Goal: Task Accomplishment & Management: Complete application form

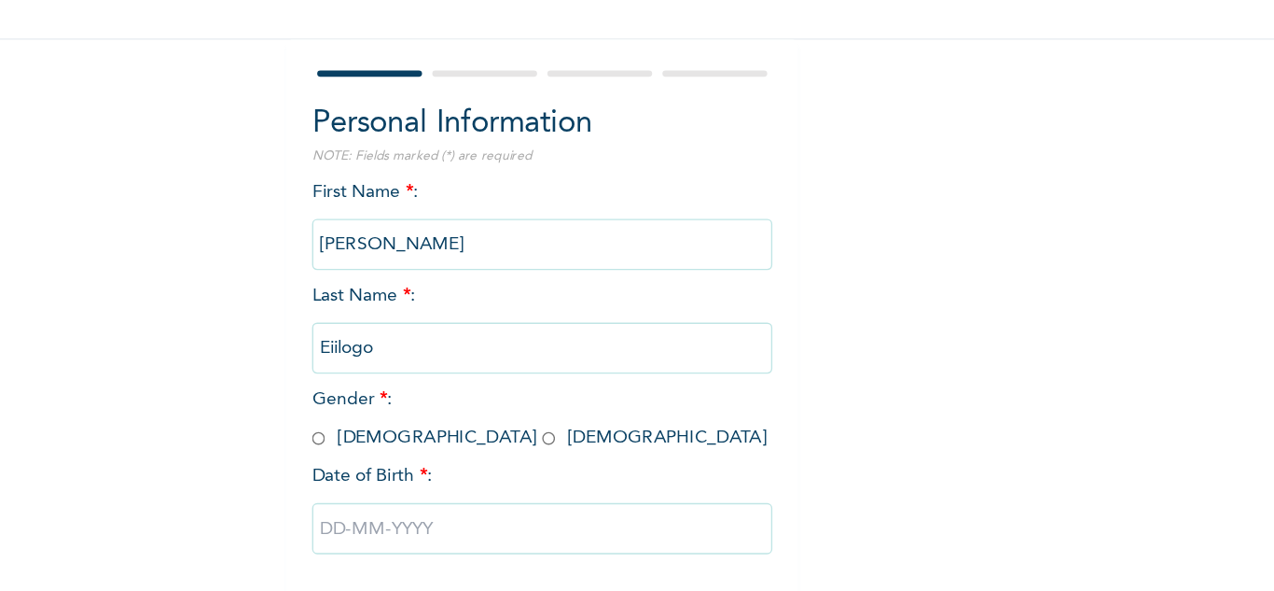
scroll to position [65, 0]
click at [429, 393] on input "radio" at bounding box center [433, 402] width 9 height 18
radio input "true"
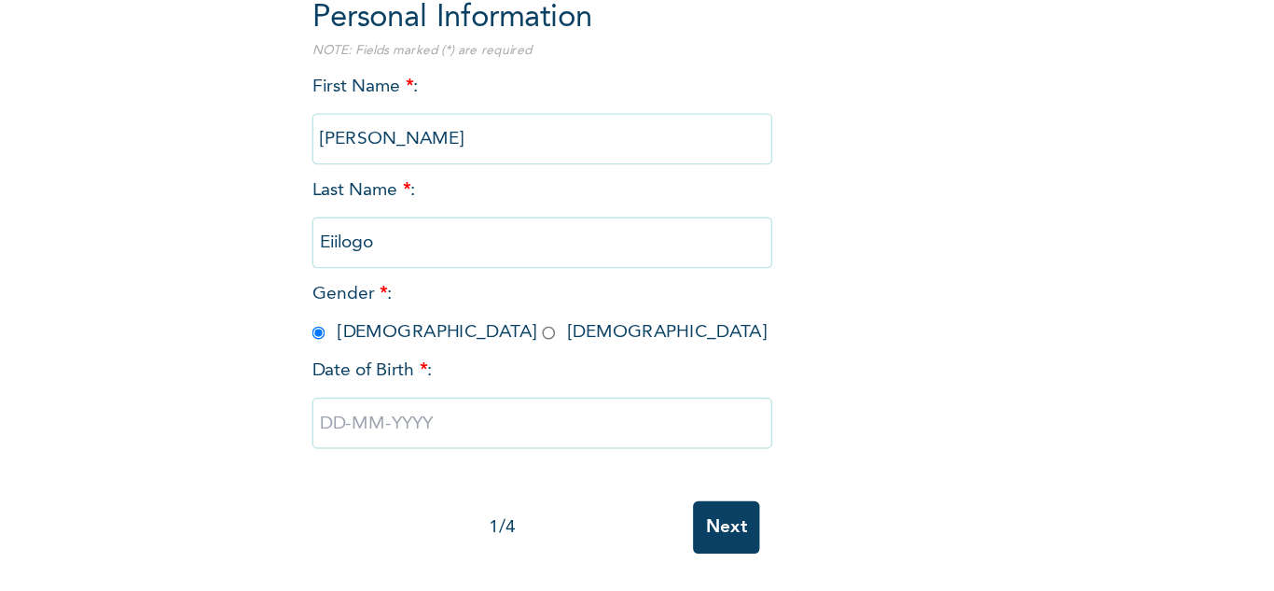
scroll to position [0, 0]
click at [445, 449] on input "text" at bounding box center [597, 467] width 336 height 37
select select "7"
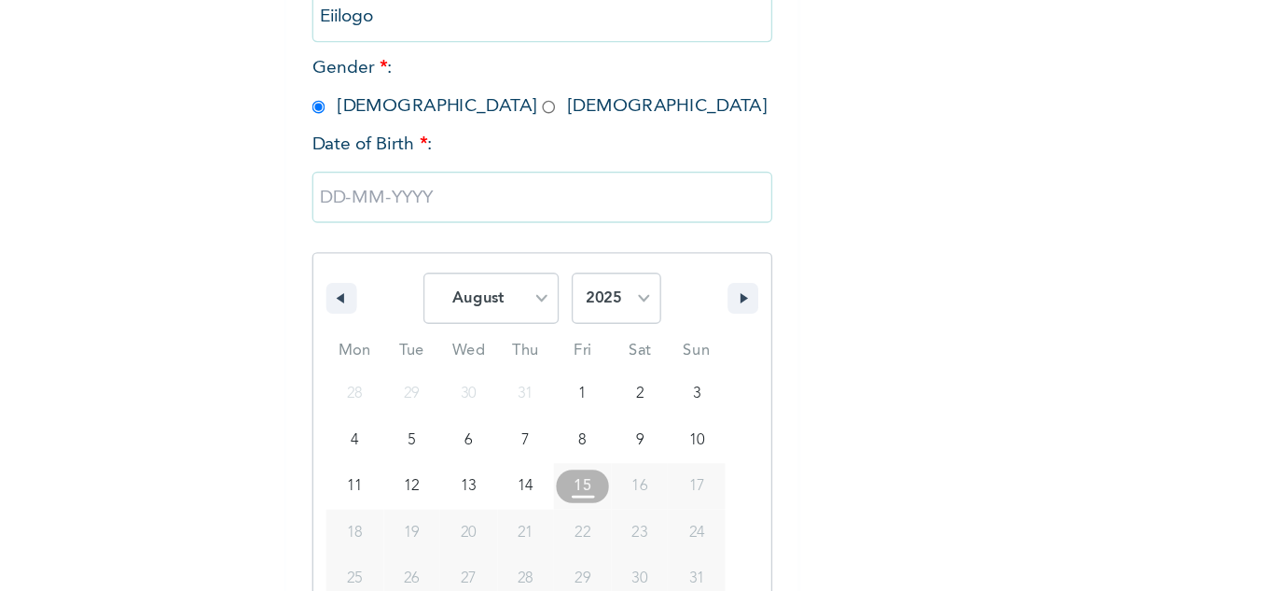
scroll to position [257, 0]
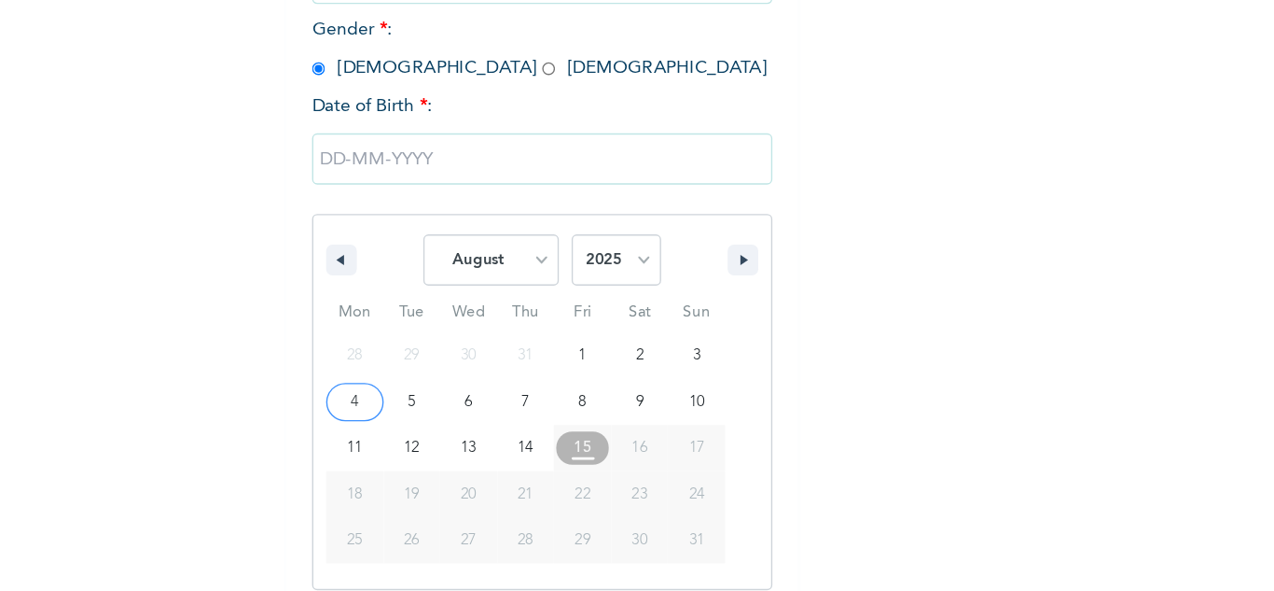
click at [444, 261] on input "text" at bounding box center [597, 261] width 336 height 37
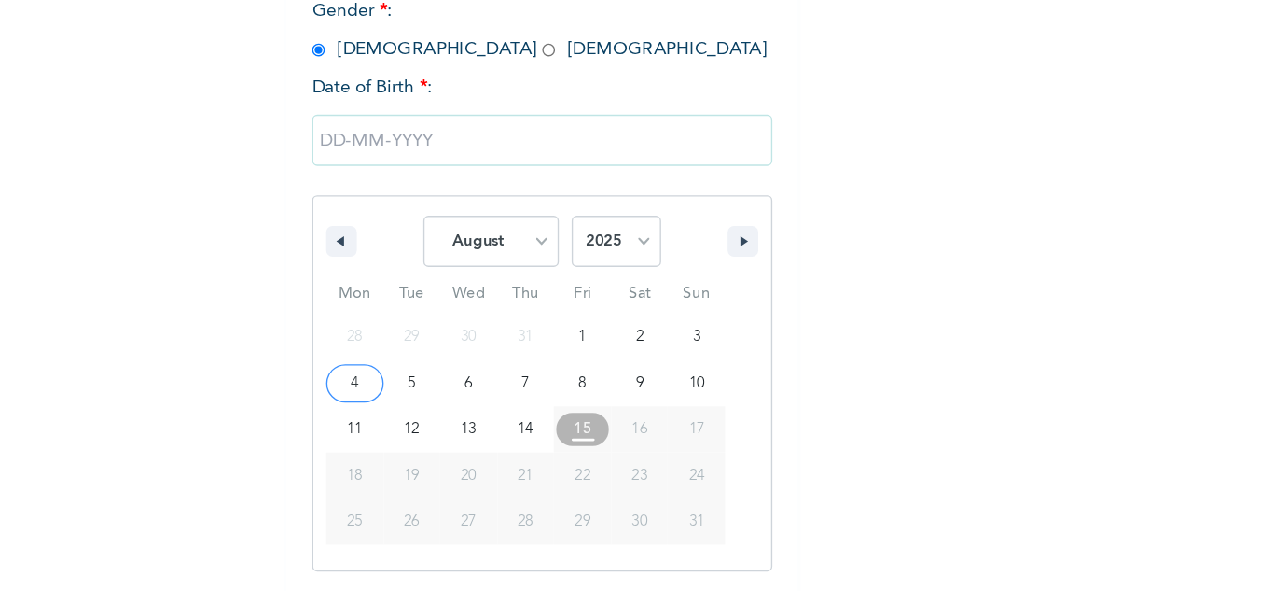
scroll to position [65, 0]
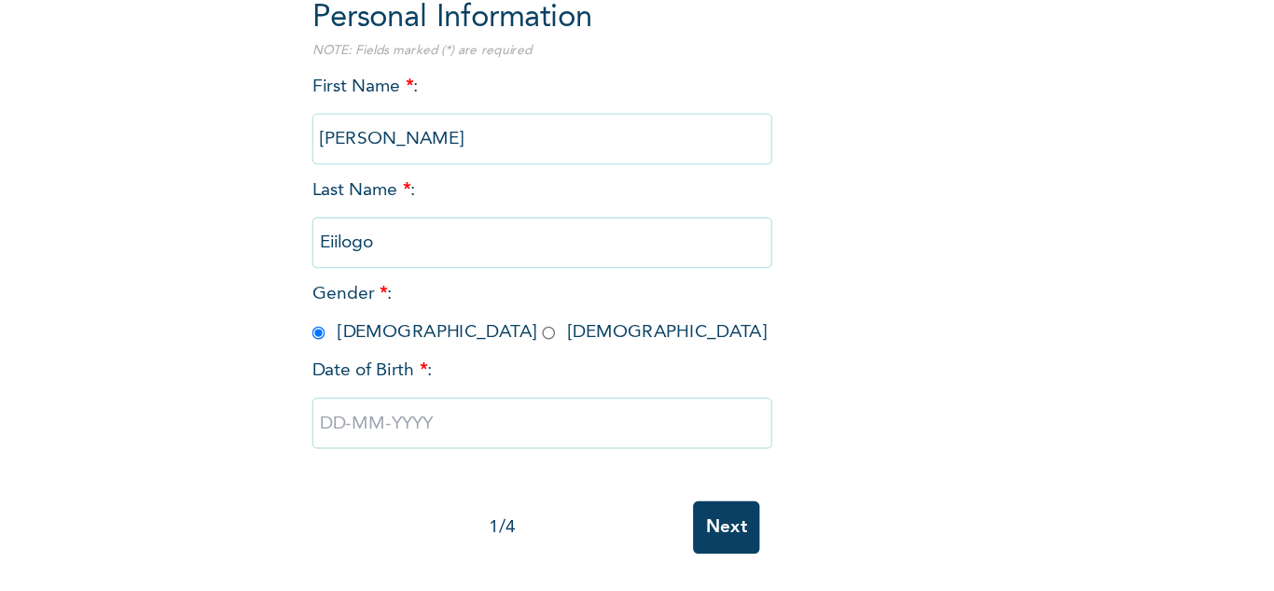
click at [461, 457] on input "text" at bounding box center [597, 467] width 336 height 37
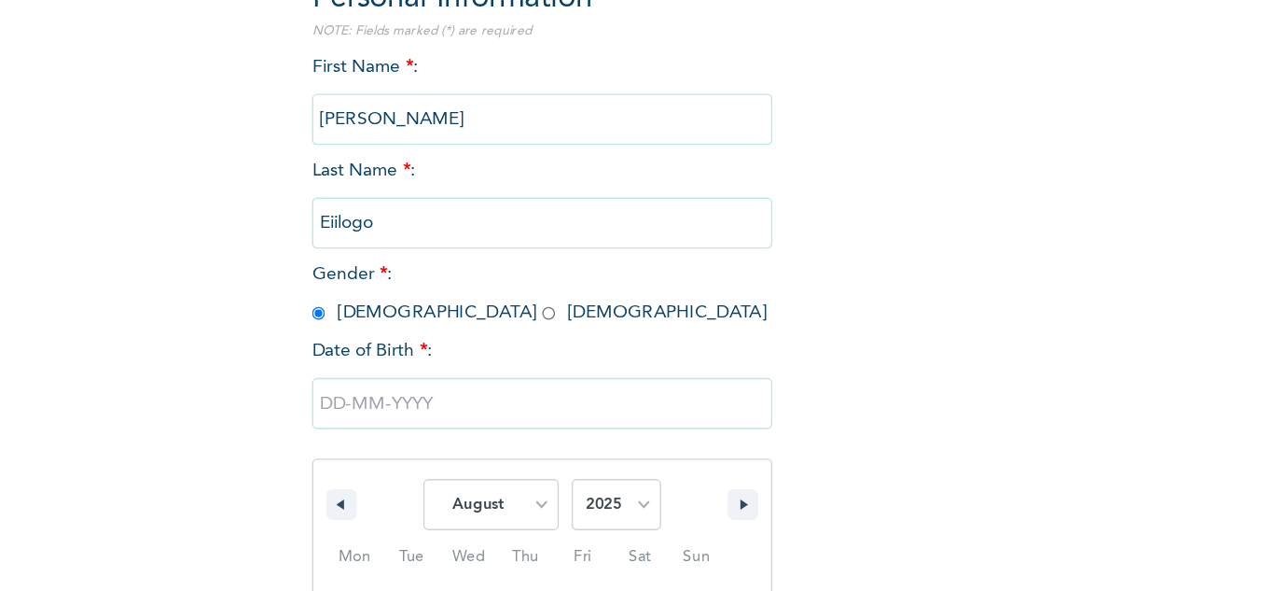
scroll to position [257, 0]
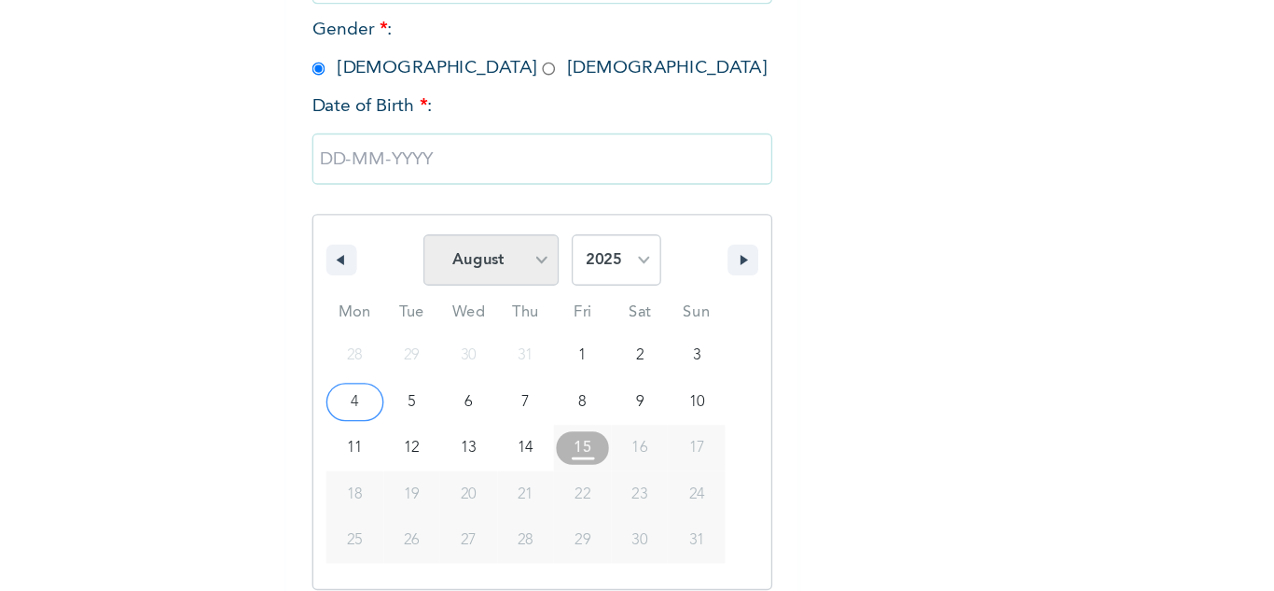
click at [588, 335] on select "January February March April May June July August September October November De…" at bounding box center [559, 334] width 99 height 37
click at [510, 317] on select "January February March April May June July August September October November De…" at bounding box center [559, 334] width 99 height 37
select select "7"
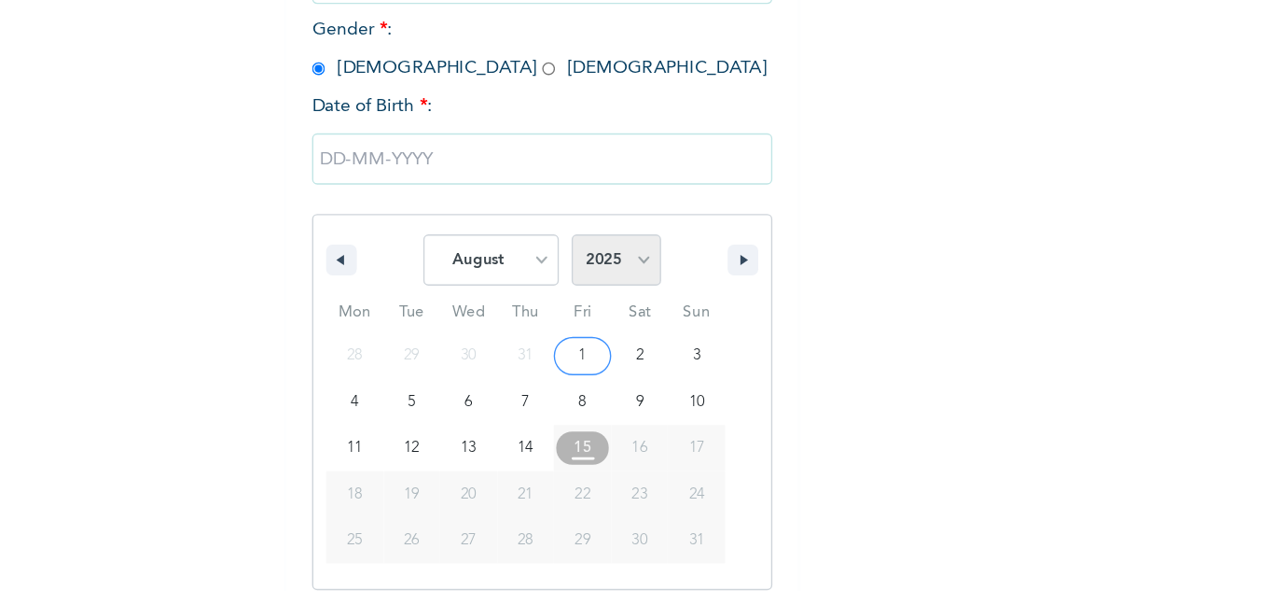
click at [661, 340] on select "2025 2024 2023 2022 2021 2020 2019 2018 2017 2016 2015 2014 2013 2012 2011 2010…" at bounding box center [650, 334] width 65 height 37
select select "1985"
click at [618, 317] on select "2025 2024 2023 2022 2021 2020 2019 2018 2017 2016 2015 2014 2013 2012 2011 2010…" at bounding box center [650, 334] width 65 height 37
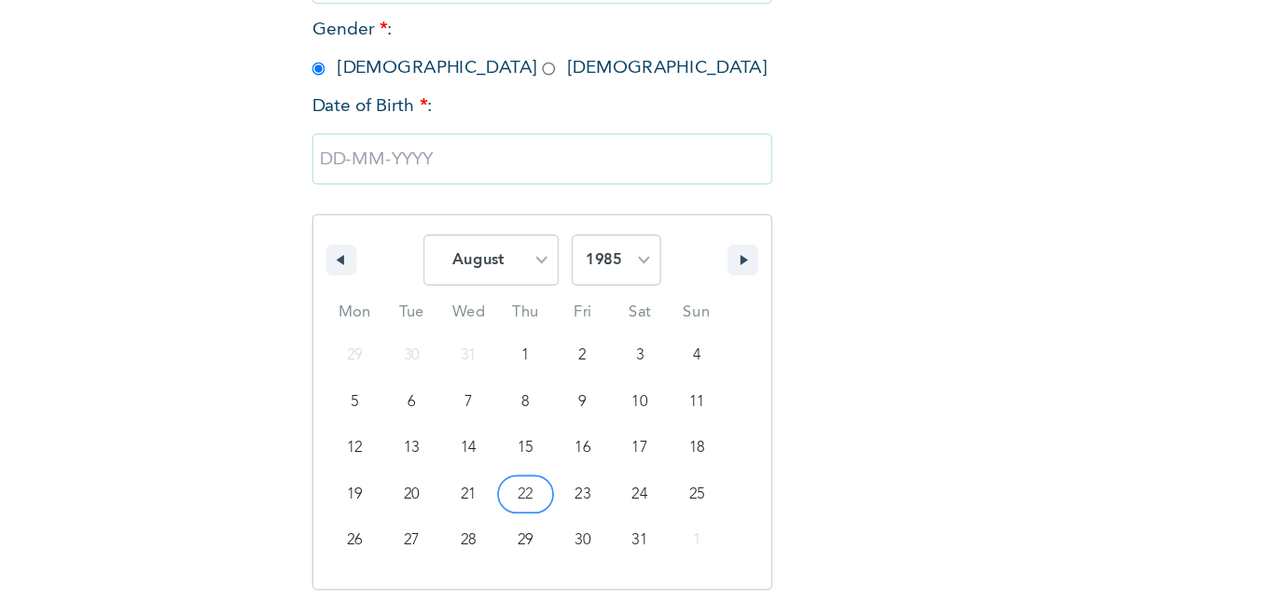
type input "[DATE]"
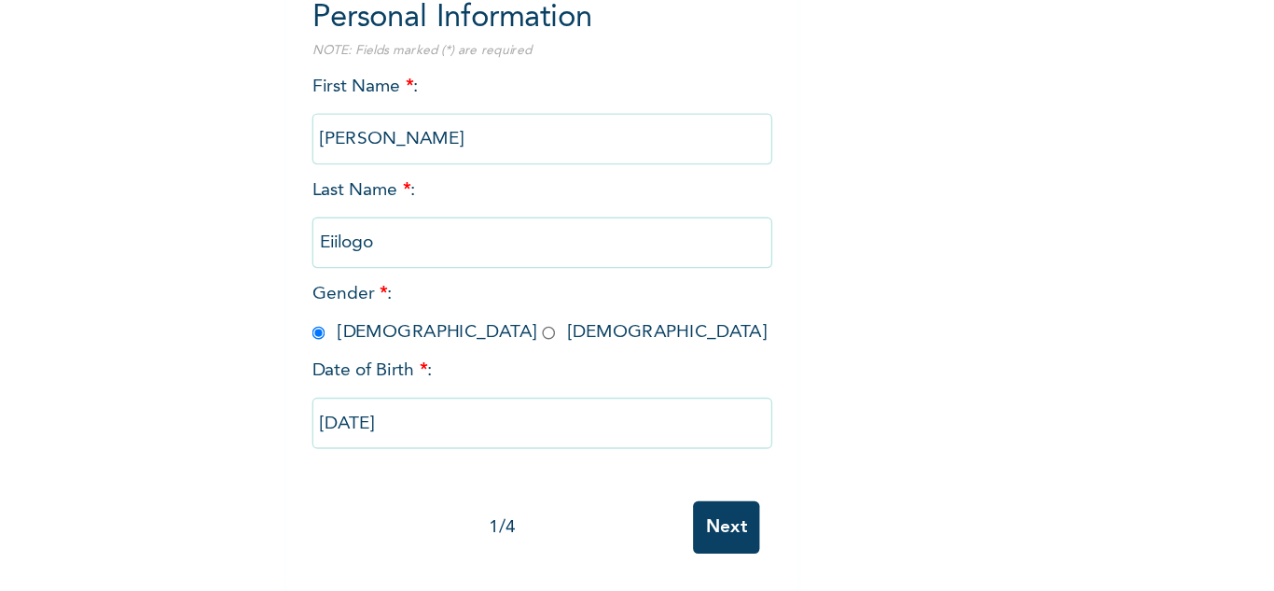
scroll to position [65, 0]
click at [458, 457] on input "[DATE]" at bounding box center [597, 467] width 336 height 37
select select "7"
select select "1985"
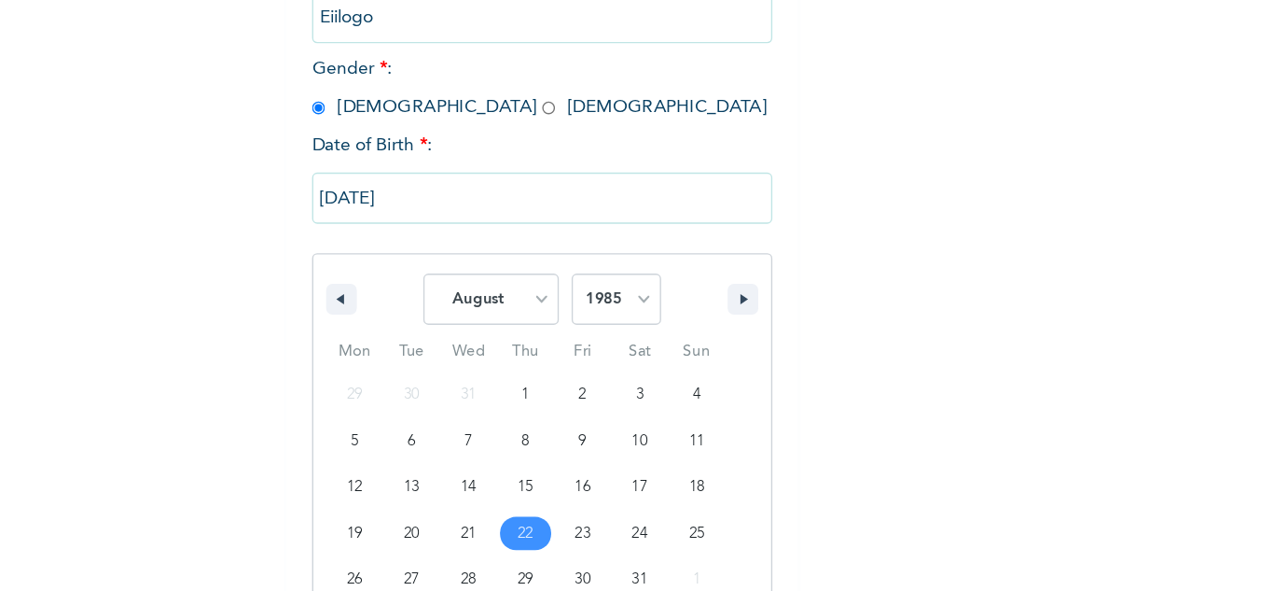
scroll to position [257, 0]
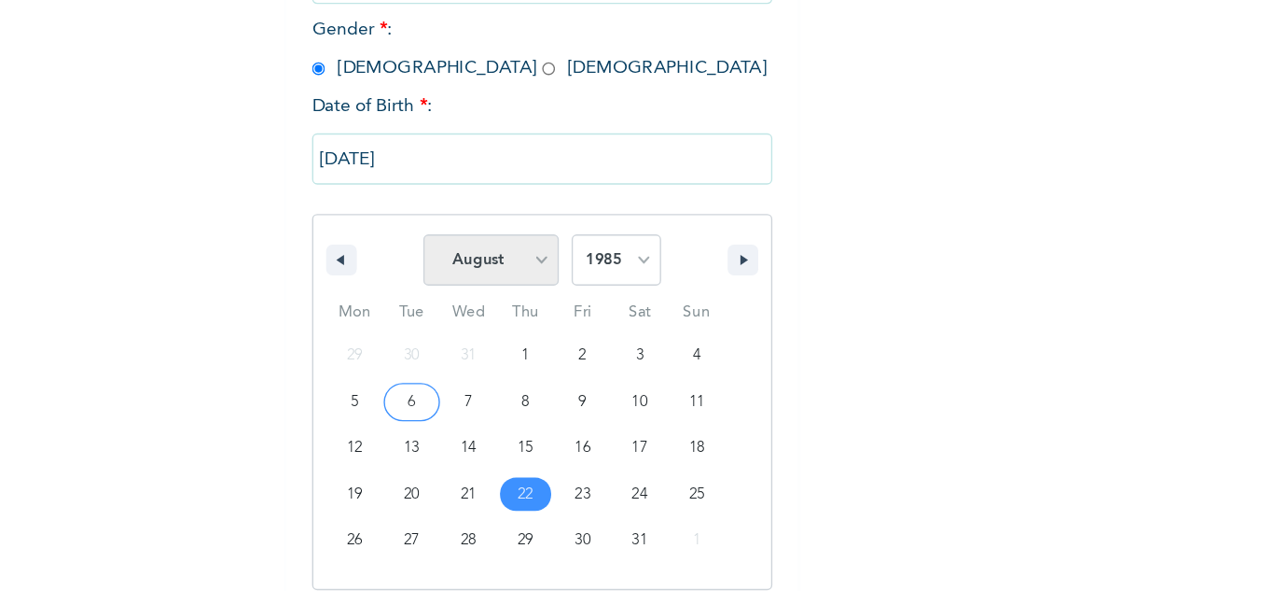
click at [563, 341] on select "January February March April May June July August September October November De…" at bounding box center [559, 334] width 99 height 37
select select "8"
click at [510, 317] on select "January February March April May June July August September October November De…" at bounding box center [559, 334] width 99 height 37
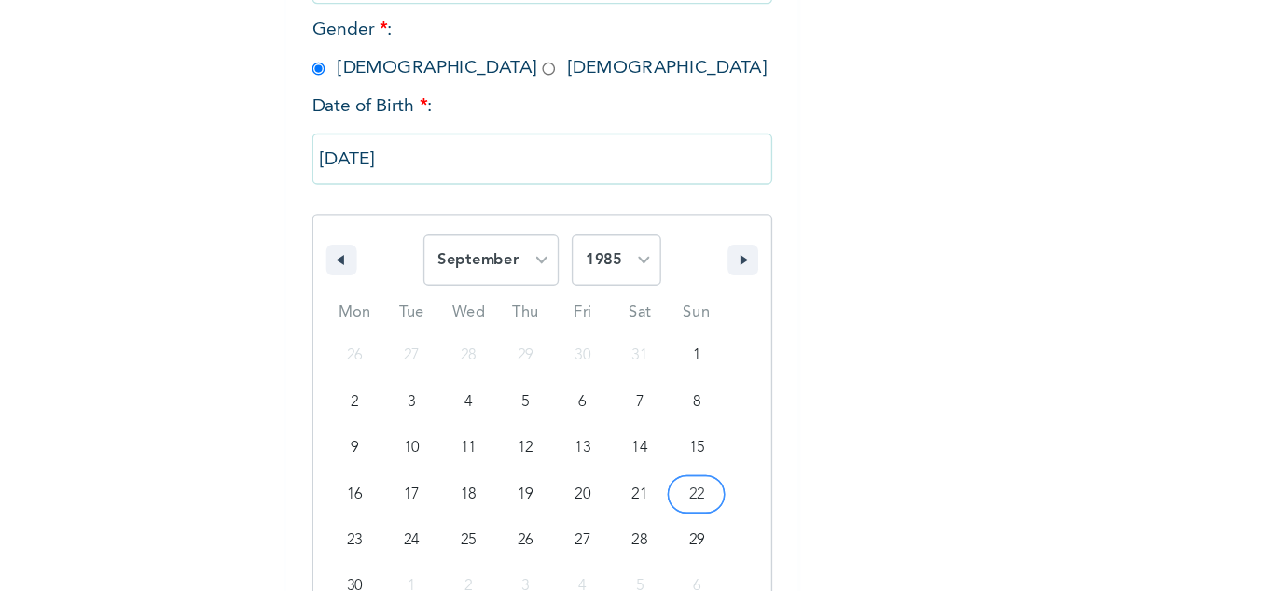
type input "[DATE]"
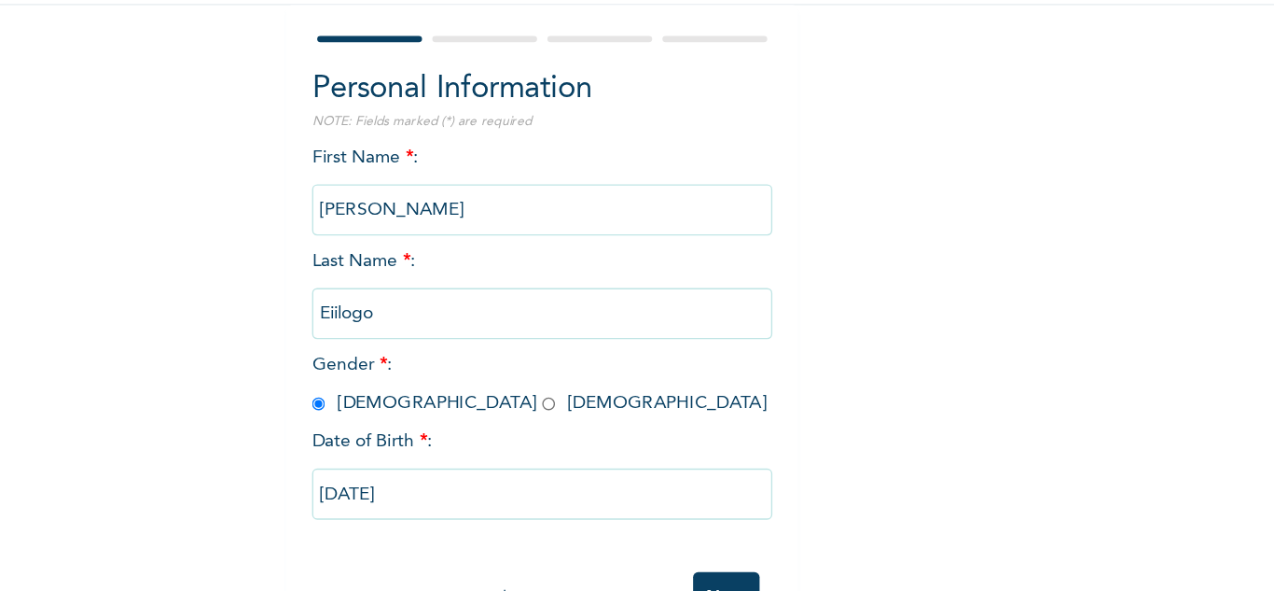
scroll to position [65, 0]
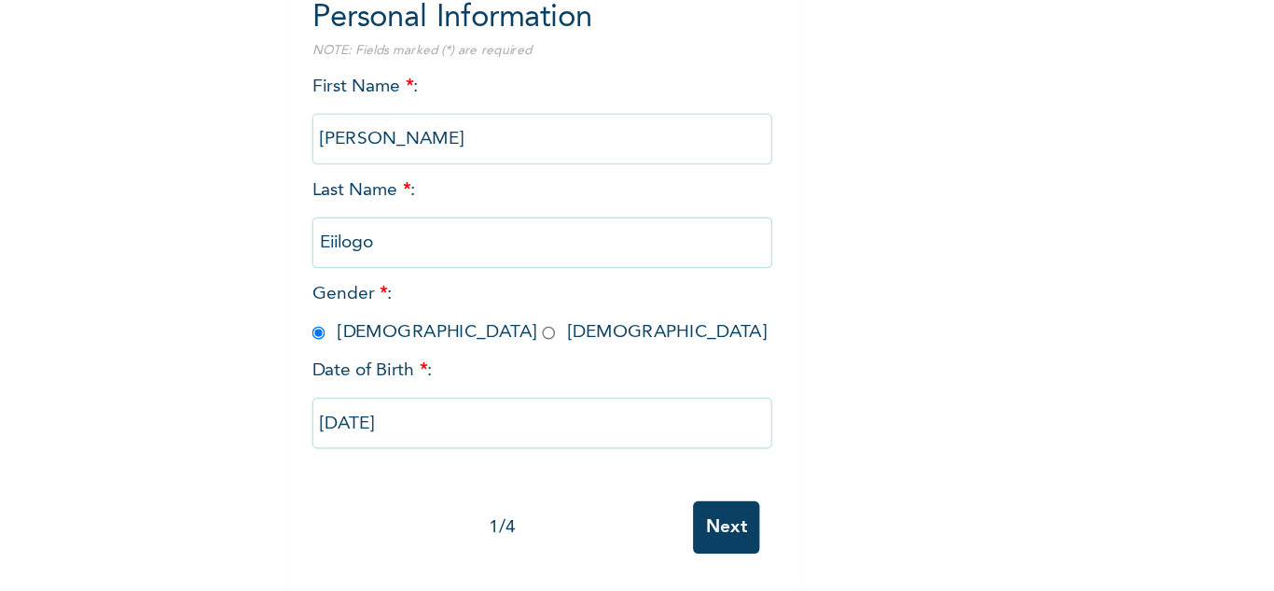
click at [738, 532] on input "Next" at bounding box center [731, 543] width 49 height 38
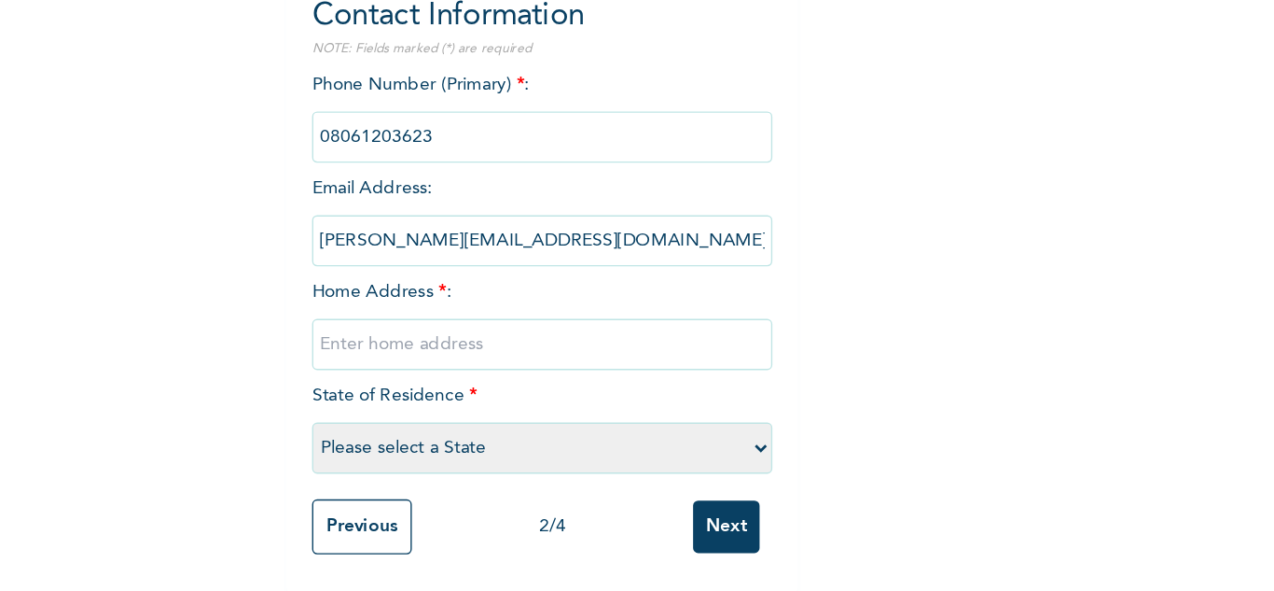
scroll to position [67, 0]
click at [489, 403] on input "text" at bounding box center [597, 409] width 336 height 37
type input "Plot [STREET_ADDRESS]"
select select "25"
type input "Plot [STREET_ADDRESS]"
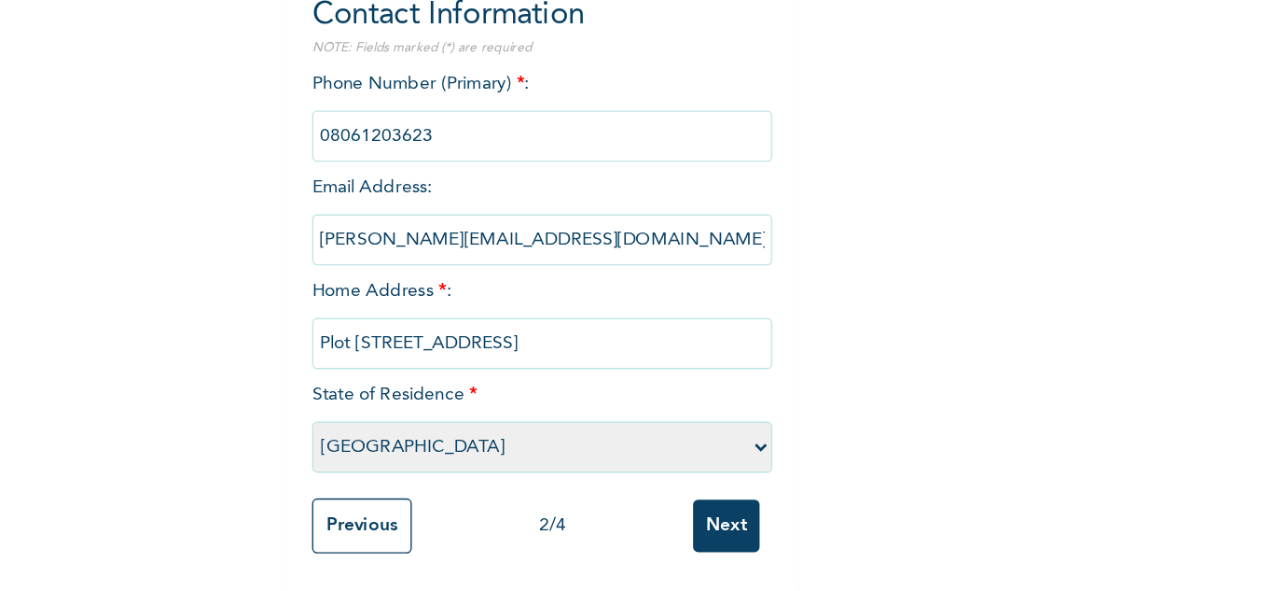
click at [832, 401] on div "Enrollee Sign-Up Form Contact Information NOTE: Fields marked (*) are required …" at bounding box center [597, 269] width 1194 height 644
click at [727, 530] on input "Next" at bounding box center [731, 542] width 49 height 38
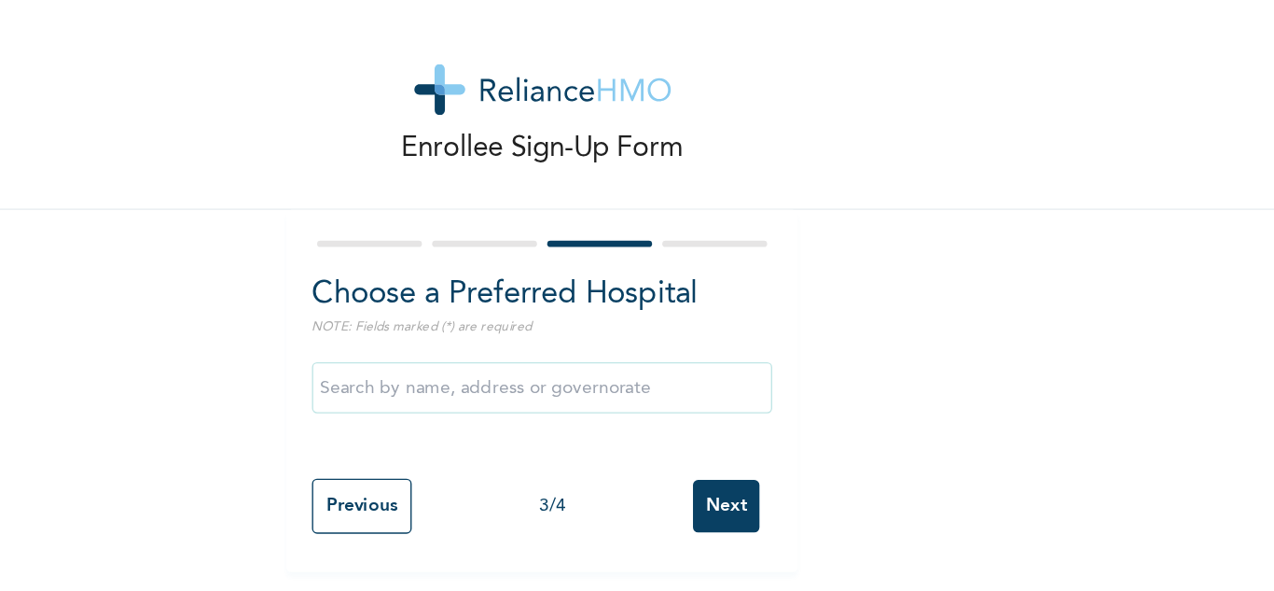
click at [601, 291] on input "text" at bounding box center [597, 291] width 336 height 37
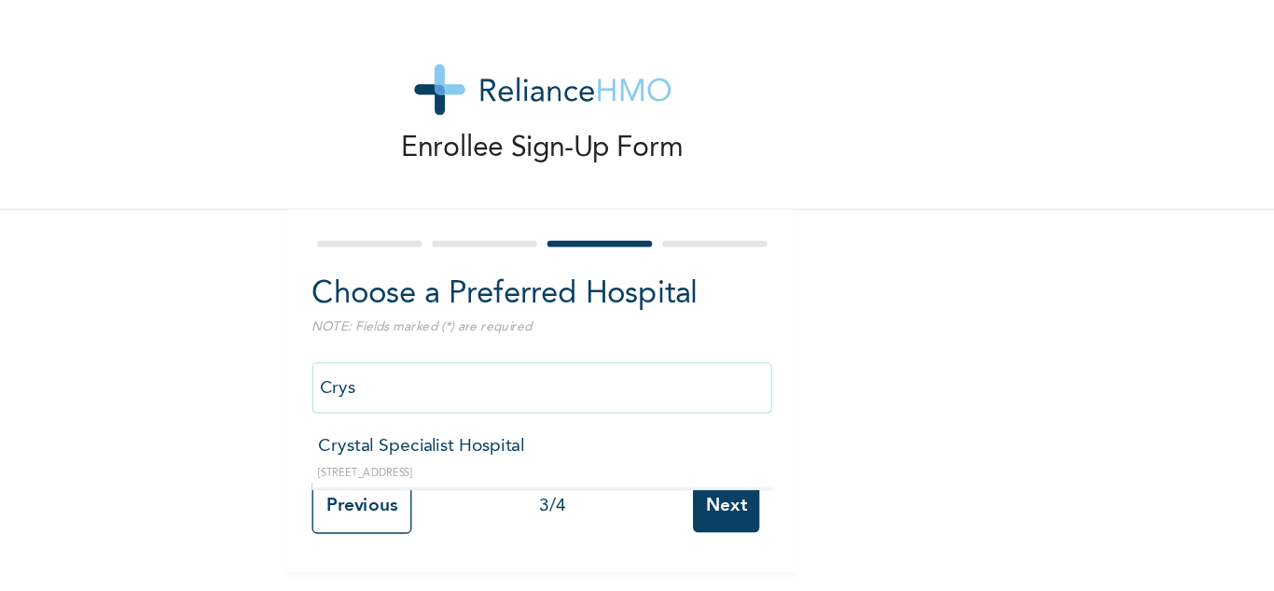
type input "Crystal Specialist Hospital"
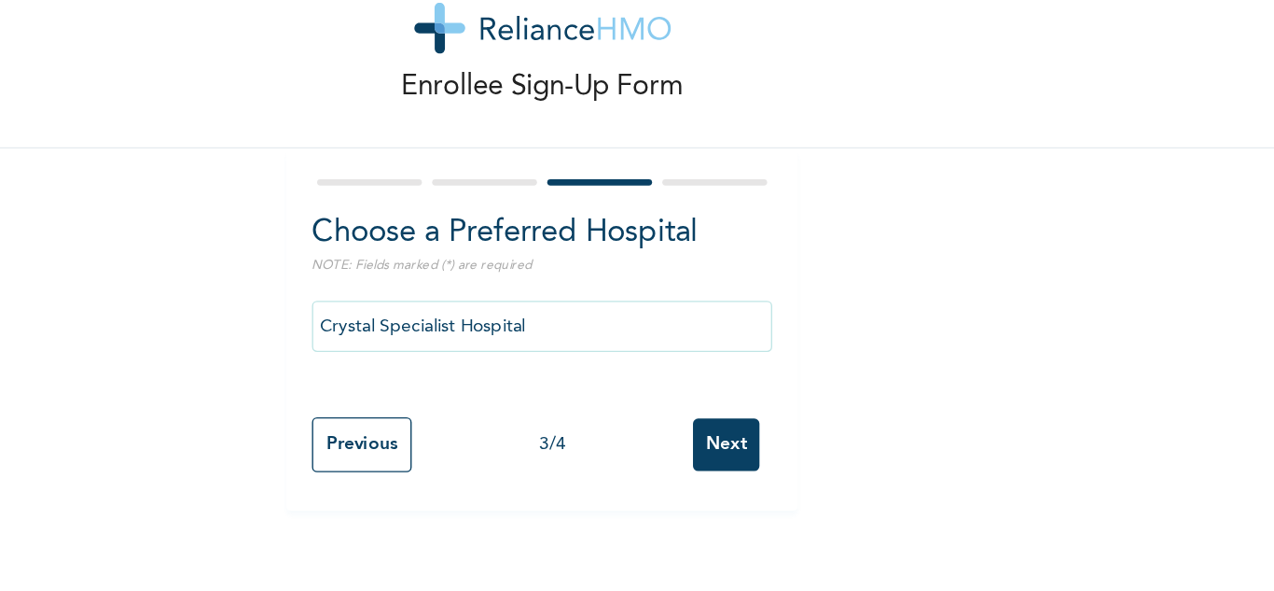
click at [722, 376] on input "Next" at bounding box center [731, 378] width 49 height 38
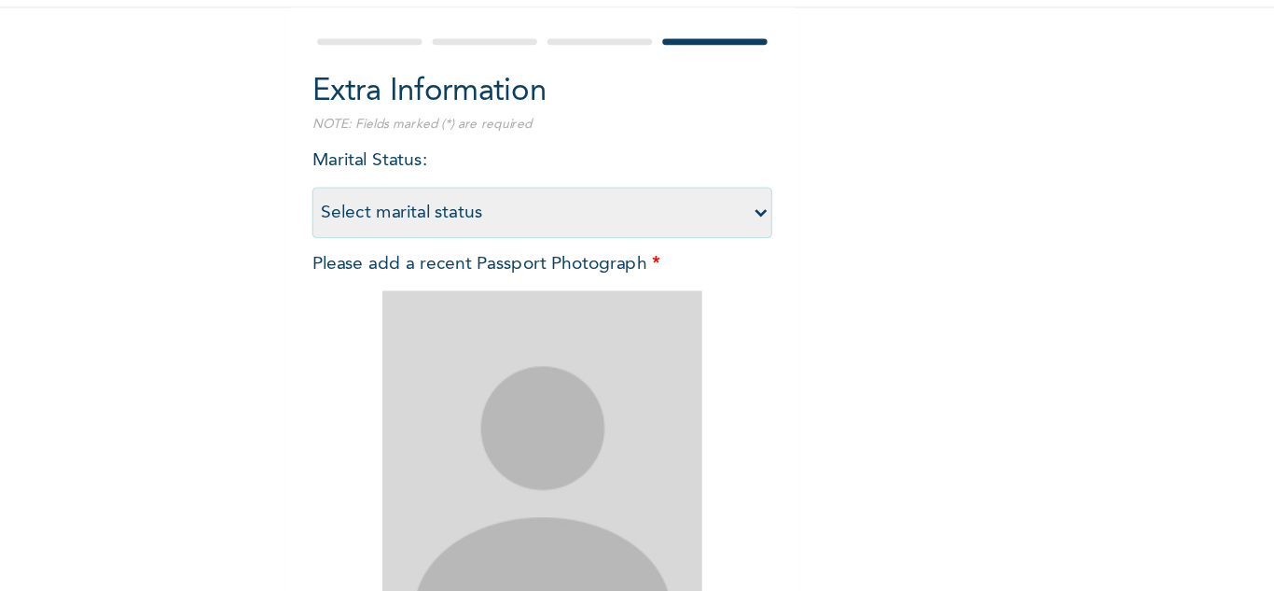
scroll to position [102, 0]
click at [726, 212] on select "Select marital status [DEMOGRAPHIC_DATA] Married [DEMOGRAPHIC_DATA] Widow/[DEMO…" at bounding box center [597, 209] width 336 height 37
select select "2"
click at [429, 191] on select "Select marital status [DEMOGRAPHIC_DATA] Married [DEMOGRAPHIC_DATA] Widow/[DEMO…" at bounding box center [597, 209] width 336 height 37
click at [859, 318] on div "Enrollee Sign-Up Form Extra Information NOTE: Fields marked (*) are required Ma…" at bounding box center [597, 299] width 1194 height 803
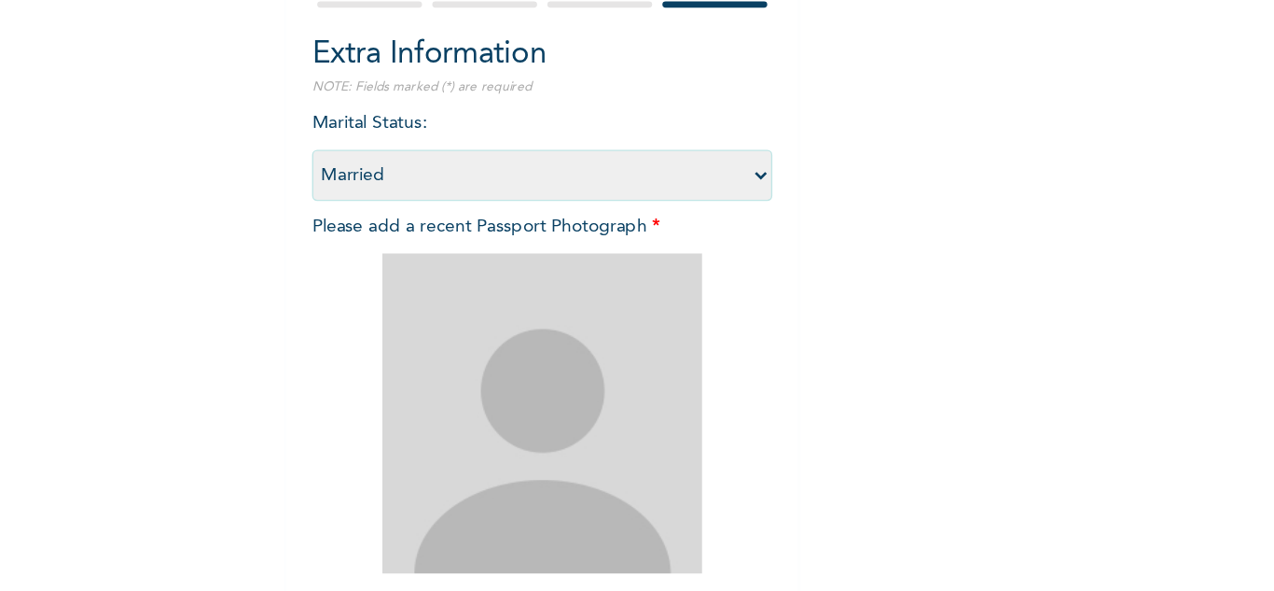
scroll to position [147, 0]
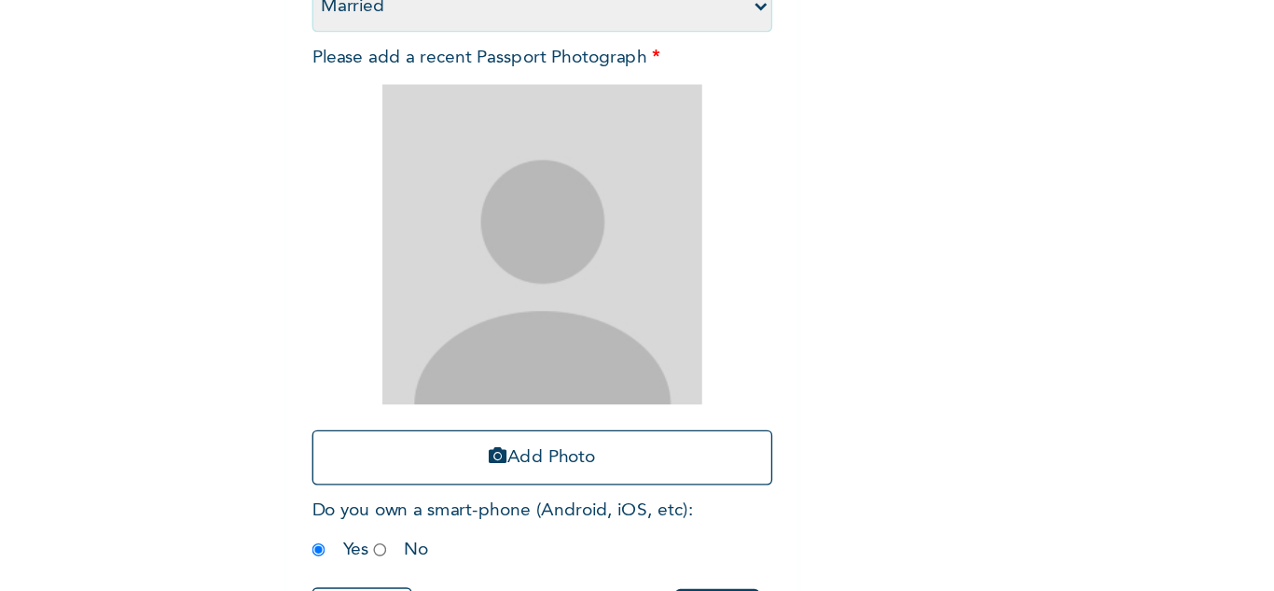
click at [335, 478] on div "Enrollee Sign-Up Form Extra Information NOTE: Fields marked (*) are required Ma…" at bounding box center [597, 254] width 1194 height 803
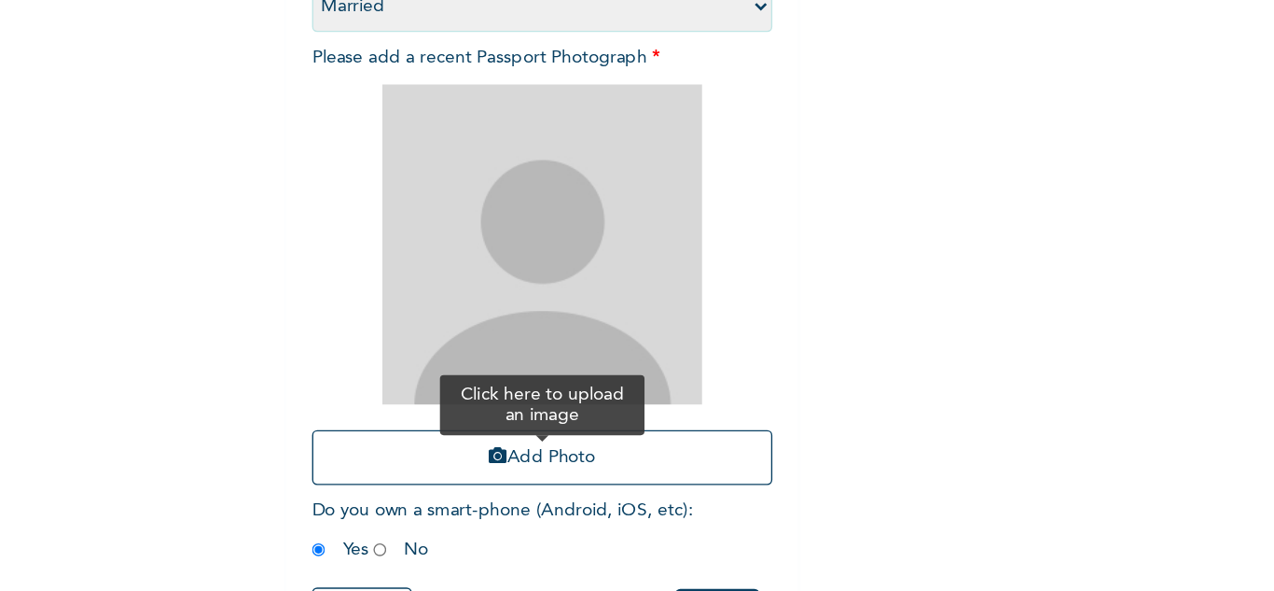
click at [613, 484] on button "Add Photo" at bounding box center [597, 493] width 336 height 40
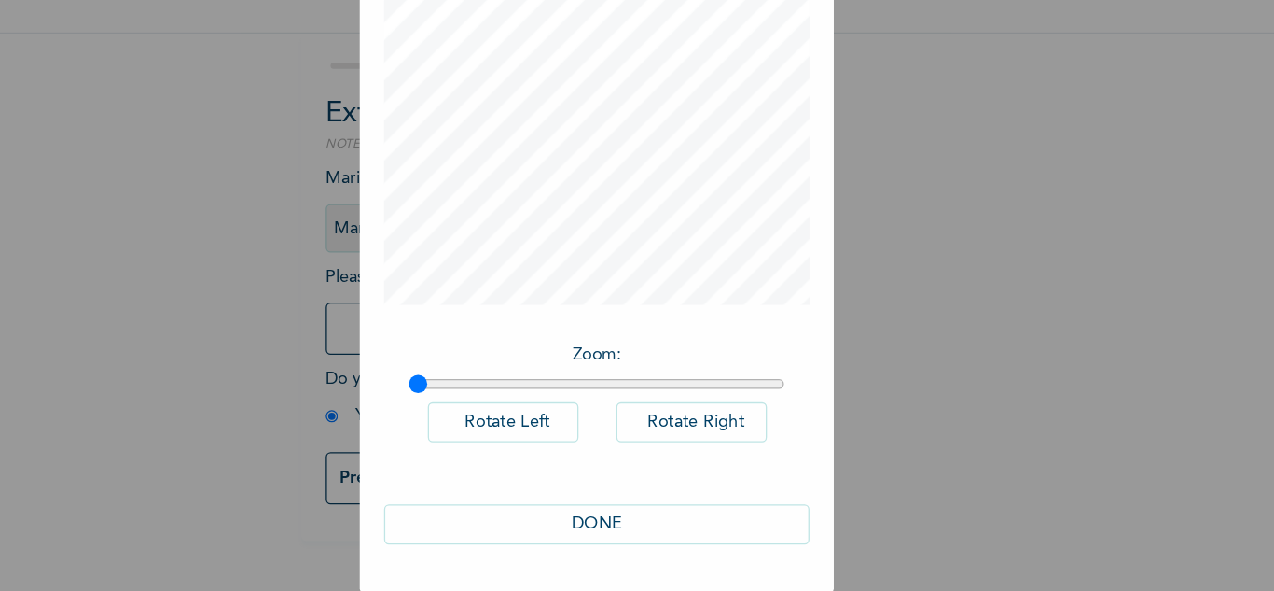
scroll to position [0, 0]
click at [637, 540] on button "DONE" at bounding box center [637, 538] width 327 height 31
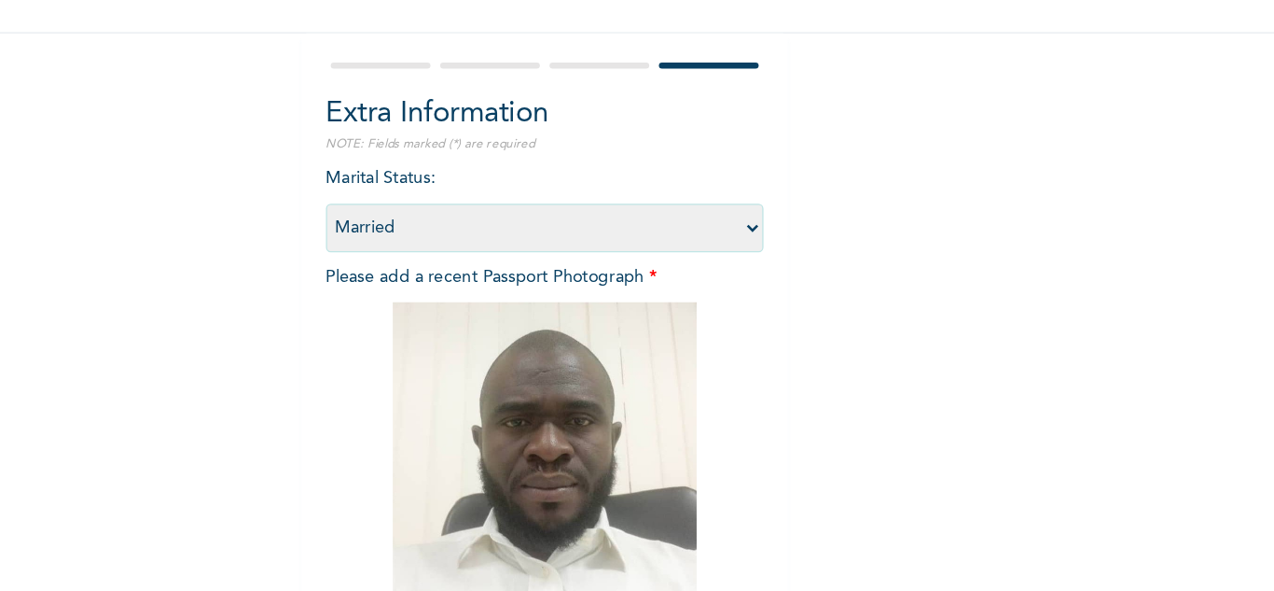
scroll to position [227, 0]
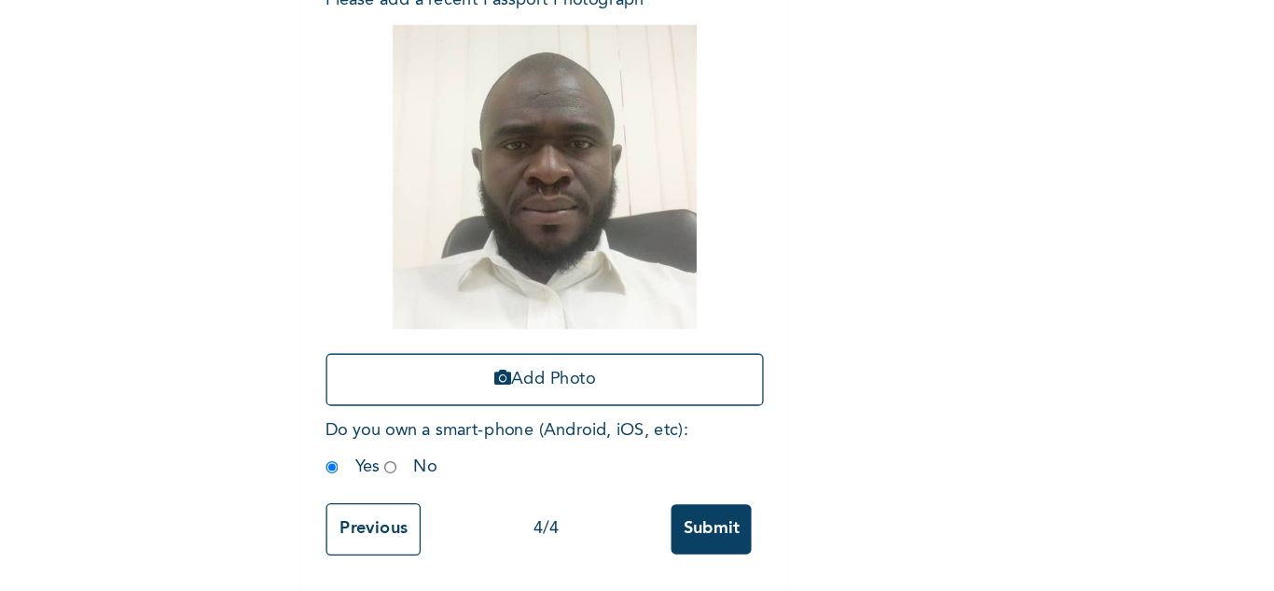
click at [720, 523] on input "Submit" at bounding box center [725, 542] width 62 height 38
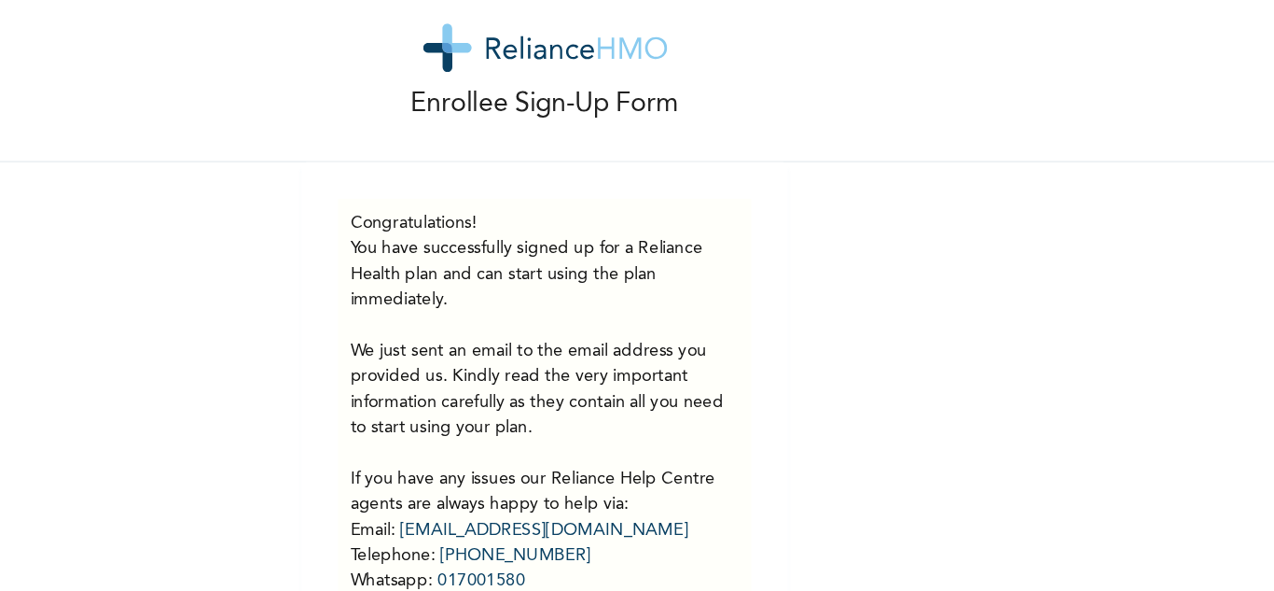
scroll to position [0, 0]
